Goal: Task Accomplishment & Management: Use online tool/utility

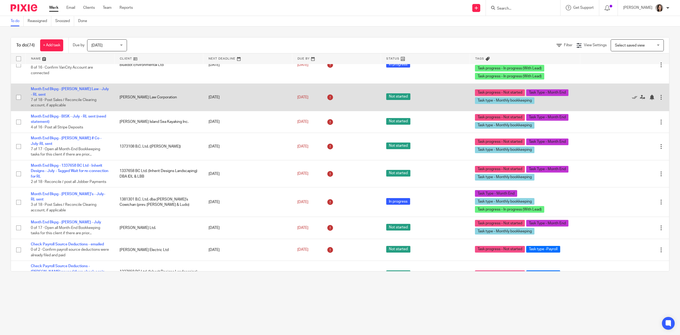
scroll to position [1311, 0]
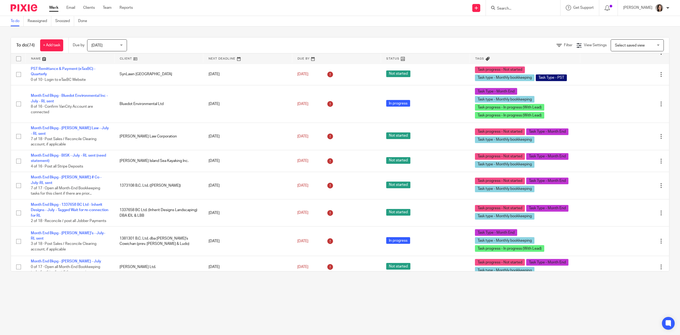
click at [521, 3] on div at bounding box center [523, 8] width 74 height 16
click at [518, 7] on input "Search" at bounding box center [521, 8] width 48 height 5
type input "rean"
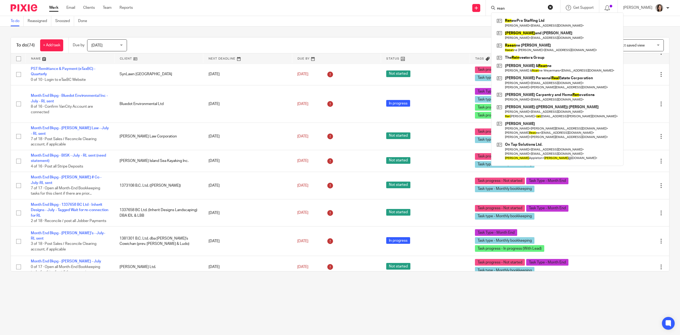
drag, startPoint x: 518, startPoint y: 7, endPoint x: 494, endPoint y: 0, distance: 24.8
click at [494, 0] on div "rean Ren ewPro Staffing Ltd Cori Skjelstad < coriskjelstad2@gmail.com > Ryan an…" at bounding box center [523, 8] width 74 height 16
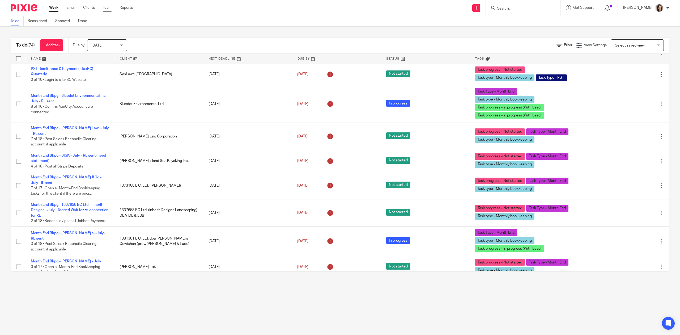
click at [112, 9] on link "Team" at bounding box center [107, 7] width 9 height 5
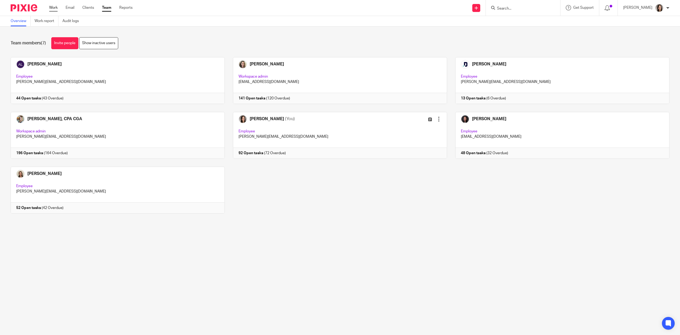
click at [54, 7] on link "Work" at bounding box center [53, 7] width 9 height 5
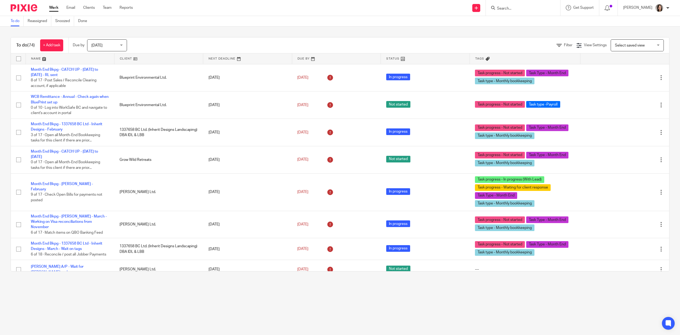
click at [529, 7] on input "Search" at bounding box center [521, 8] width 48 height 5
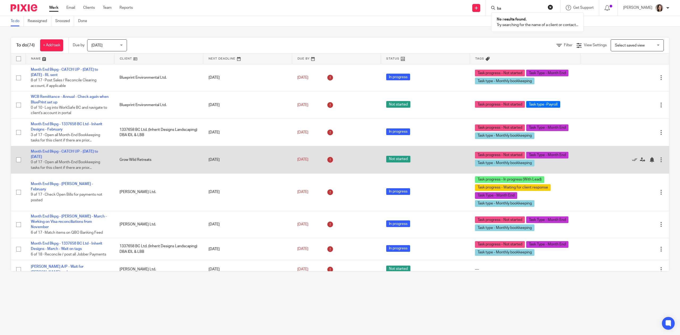
type input "b"
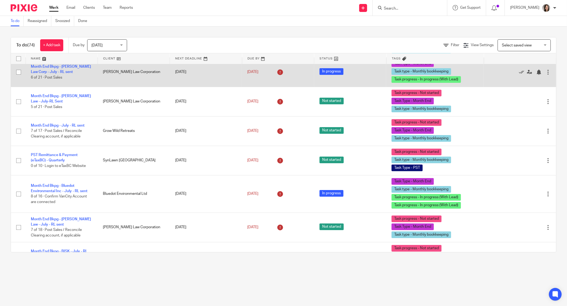
scroll to position [1470, 0]
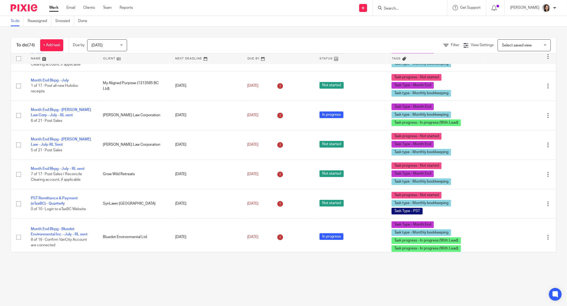
click at [415, 5] on form at bounding box center [411, 8] width 57 height 7
click at [405, 8] on input "Search" at bounding box center [407, 8] width 48 height 5
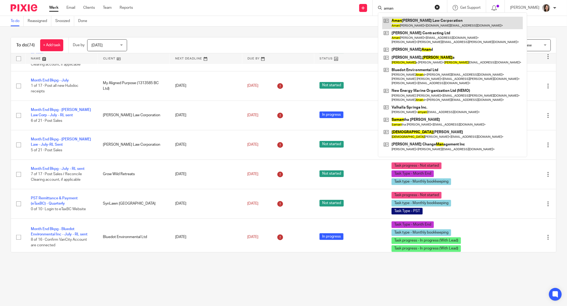
type input "aman"
click at [417, 27] on link at bounding box center [452, 23] width 141 height 12
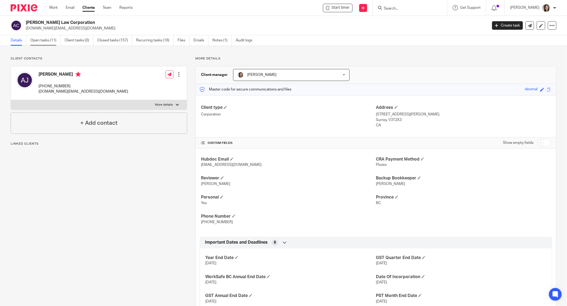
click at [38, 39] on link "Open tasks (11)" at bounding box center [45, 40] width 30 height 10
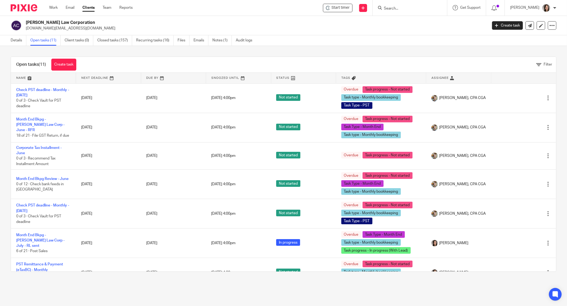
click at [401, 7] on input "Search" at bounding box center [407, 8] width 48 height 5
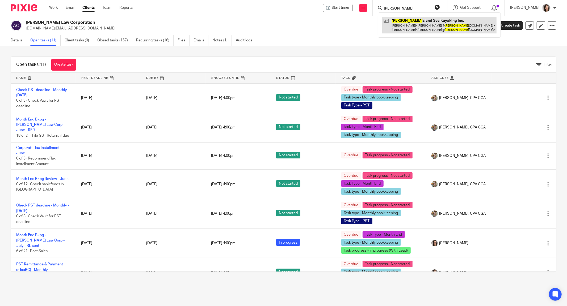
type input "[PERSON_NAME]"
click at [412, 20] on link at bounding box center [439, 25] width 114 height 16
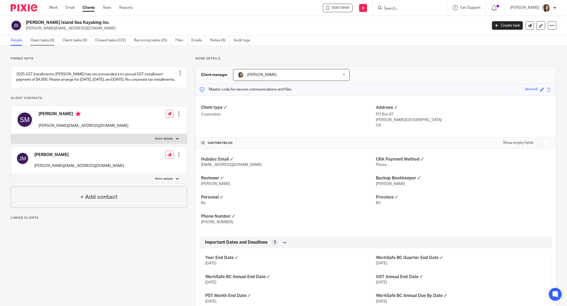
click at [45, 42] on link "Open tasks (9)" at bounding box center [44, 40] width 28 height 10
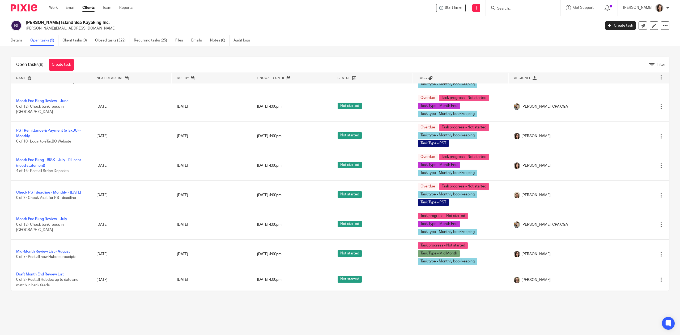
scroll to position [44, 0]
click at [533, 10] on input "Search" at bounding box center [521, 8] width 48 height 5
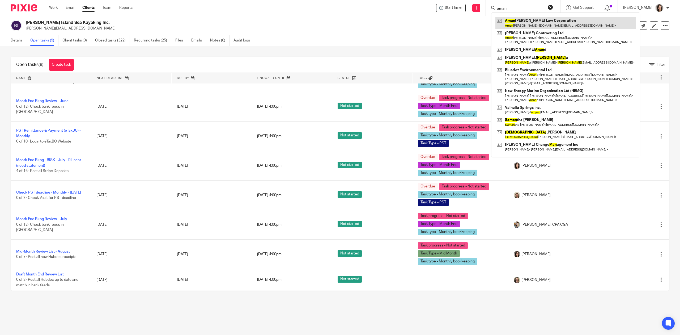
type input "aman"
click at [533, 20] on link at bounding box center [566, 23] width 141 height 12
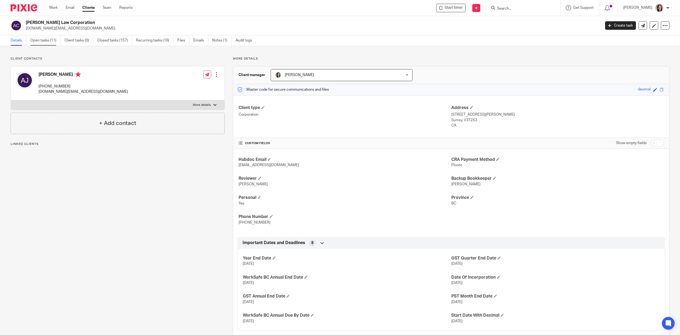
click at [46, 37] on link "Open tasks (11)" at bounding box center [45, 40] width 30 height 10
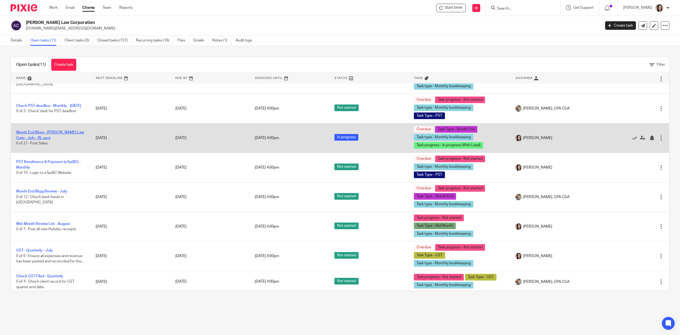
scroll to position [103, 0]
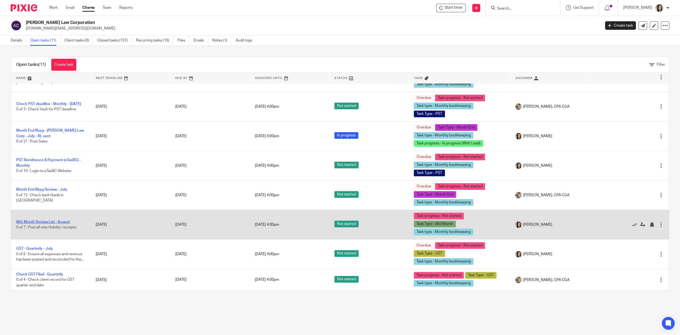
click at [61, 221] on link "Mid-Month Review List - August" at bounding box center [43, 222] width 54 height 4
